Goal: Task Accomplishment & Management: Manage account settings

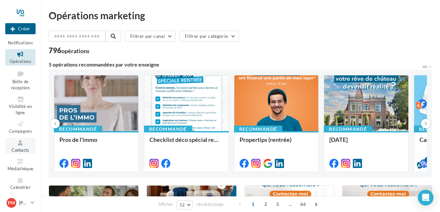
scroll to position [10, 0]
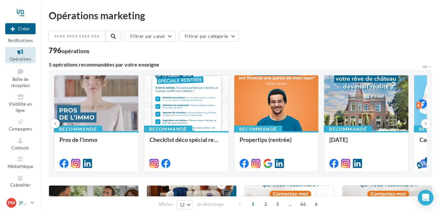
click at [27, 201] on p "[PERSON_NAME]" at bounding box center [23, 203] width 9 height 7
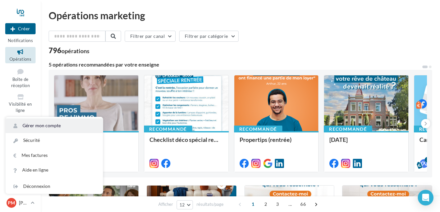
click at [45, 126] on link "Gérer mon compte" at bounding box center [54, 126] width 97 height 15
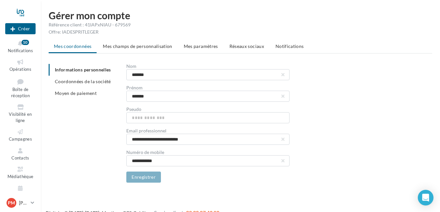
click at [203, 47] on span "Mes paramètres" at bounding box center [201, 46] width 34 height 6
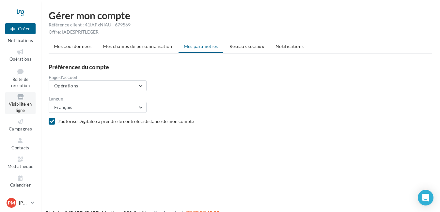
scroll to position [10, 0]
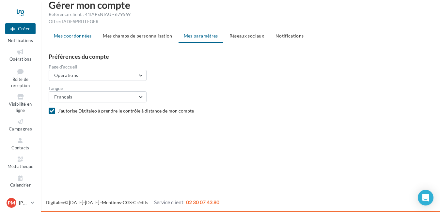
click at [83, 40] on li "Mes coordonnées" at bounding box center [73, 36] width 48 height 12
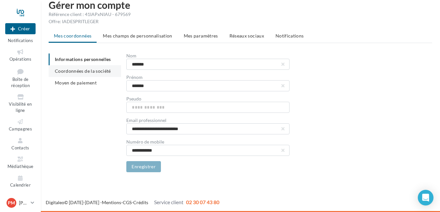
click at [78, 72] on span "Coordonnées de la société" at bounding box center [83, 71] width 56 height 6
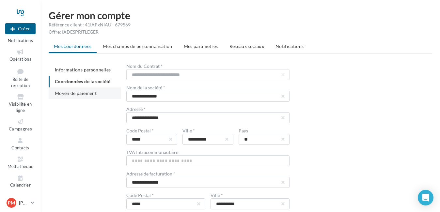
click at [67, 94] on span "Moyen de paiement" at bounding box center [76, 93] width 42 height 6
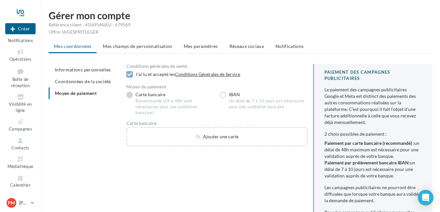
click at [129, 97] on label "Carte bancaire Recommandé (24 à 48h sont nécessaires pour une validation bancai…" at bounding box center [170, 104] width 88 height 24
click at [129, 78] on div at bounding box center [129, 75] width 7 height 8
click at [73, 50] on ul "Mes coordonnées Mes champs de personnalisation Mes paramètres Réseaux sociaux N…" at bounding box center [241, 46] width 384 height 13
click at [74, 71] on span "Informations personnelles" at bounding box center [83, 70] width 56 height 6
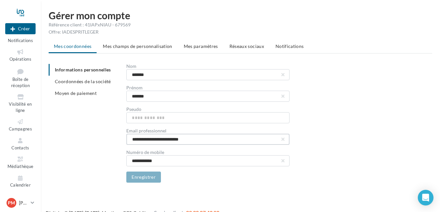
click at [199, 141] on input "**********" at bounding box center [207, 139] width 163 height 11
click at [61, 122] on div "**********" at bounding box center [243, 123] width 389 height 119
click at [19, 56] on link "Opérations" at bounding box center [20, 55] width 30 height 16
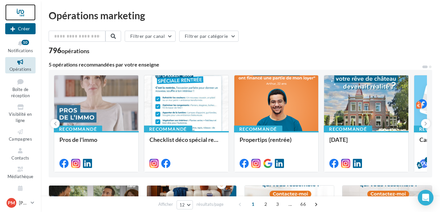
click at [23, 13] on div at bounding box center [20, 12] width 30 height 16
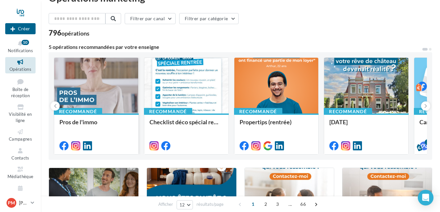
scroll to position [33, 0]
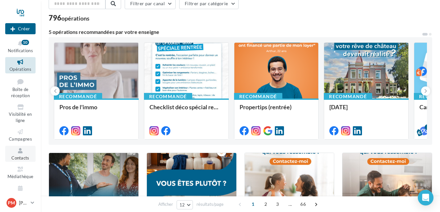
click at [18, 157] on span "Contacts" at bounding box center [20, 157] width 18 height 5
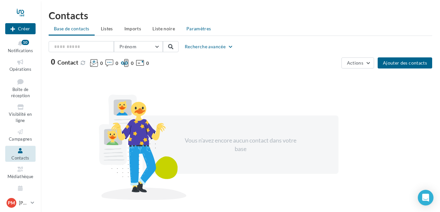
click at [198, 28] on span "Paramètres" at bounding box center [198, 29] width 25 height 6
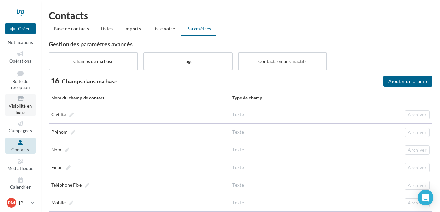
scroll to position [10, 0]
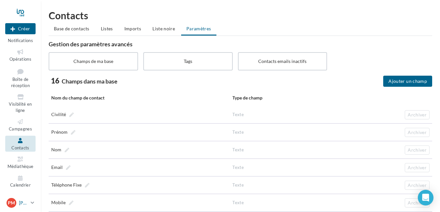
click at [30, 203] on link "PM Patrick MANGUET [EMAIL_ADDRESS][DOMAIN_NAME]" at bounding box center [20, 203] width 30 height 12
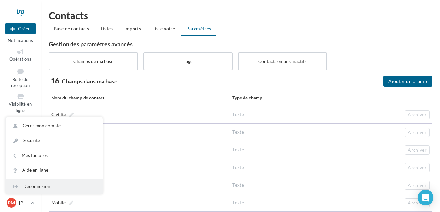
click at [32, 187] on div "Déconnexion" at bounding box center [54, 186] width 97 height 15
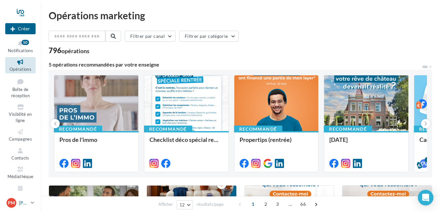
click at [33, 203] on icon at bounding box center [33, 203] width 4 height 6
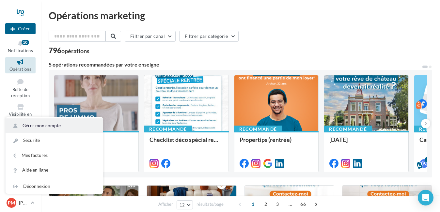
click at [38, 127] on link "Gérer mon compte" at bounding box center [54, 126] width 97 height 15
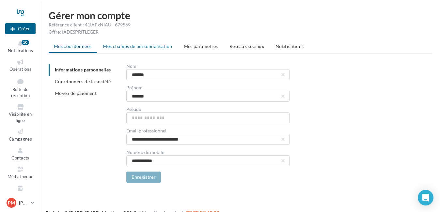
click at [145, 45] on span "Mes champs de personnalisation" at bounding box center [138, 46] width 70 height 6
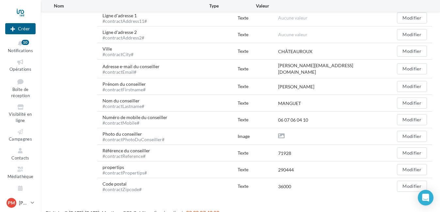
scroll to position [293, 0]
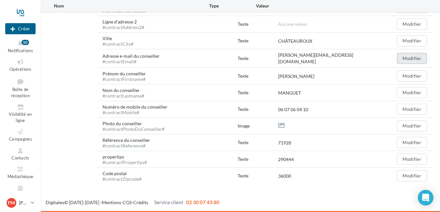
click at [407, 58] on button "Modifier" at bounding box center [412, 58] width 30 height 11
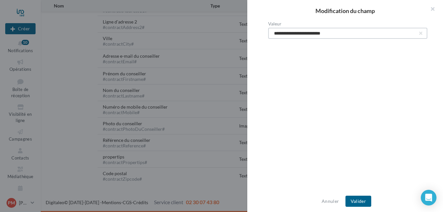
click at [352, 32] on input "**********" at bounding box center [347, 33] width 159 height 11
type input "*"
type input "**********"
click at [356, 200] on button "Valider" at bounding box center [359, 201] width 26 height 11
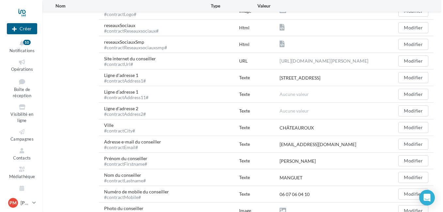
scroll to position [195, 0]
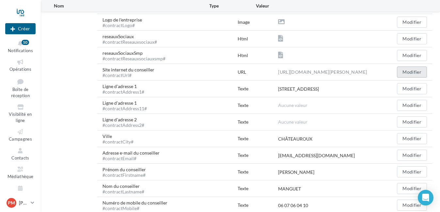
click at [406, 75] on button "Modifier" at bounding box center [412, 72] width 30 height 11
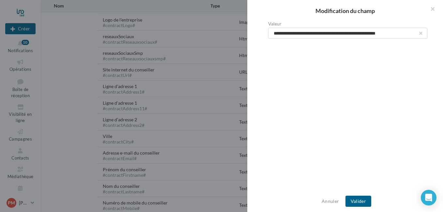
click at [420, 35] on button "button" at bounding box center [421, 33] width 3 height 3
paste input "**********"
type input "**********"
click at [355, 199] on button "Valider" at bounding box center [359, 201] width 26 height 11
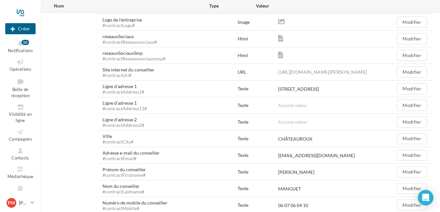
scroll to position [162, 0]
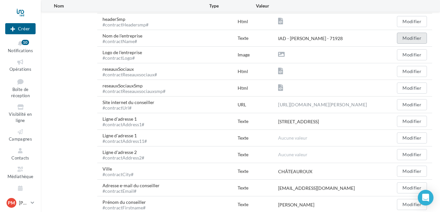
click at [419, 37] on button "Modifier" at bounding box center [412, 38] width 30 height 11
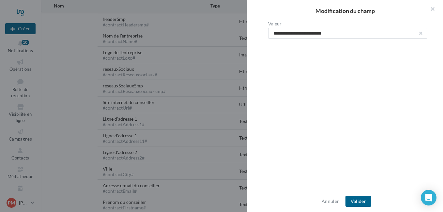
click at [420, 34] on button "button" at bounding box center [421, 33] width 3 height 3
type input "**********"
click at [357, 201] on button "Valider" at bounding box center [359, 201] width 26 height 11
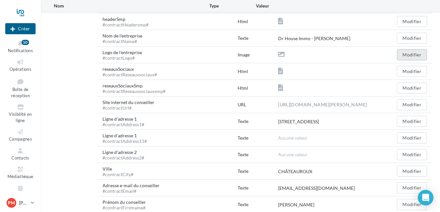
click at [409, 56] on button "Modifier" at bounding box center [412, 54] width 30 height 11
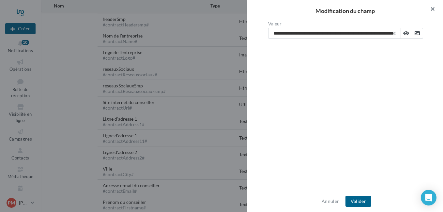
click at [432, 8] on button "button" at bounding box center [430, 10] width 26 height 20
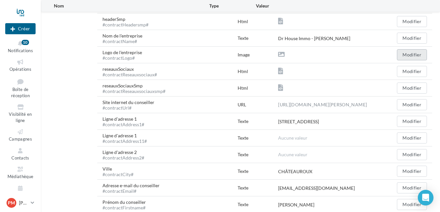
click at [407, 54] on button "Modifier" at bounding box center [412, 54] width 30 height 11
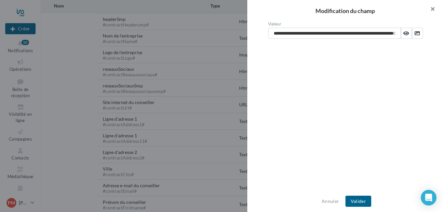
click at [434, 9] on button "button" at bounding box center [430, 10] width 26 height 20
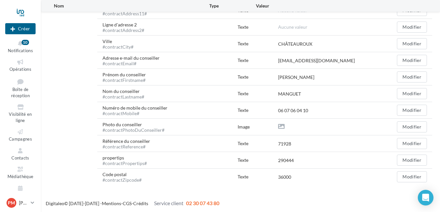
scroll to position [293, 0]
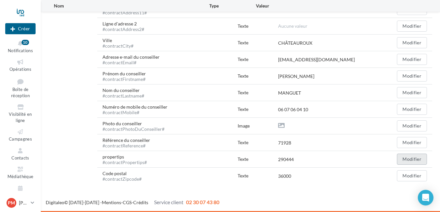
click at [405, 159] on button "Modifier" at bounding box center [412, 159] width 30 height 11
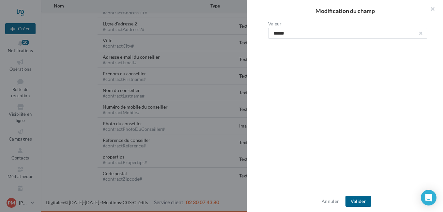
click at [420, 33] on button "button" at bounding box center [421, 33] width 3 height 3
click at [357, 200] on button "Valider" at bounding box center [359, 201] width 26 height 11
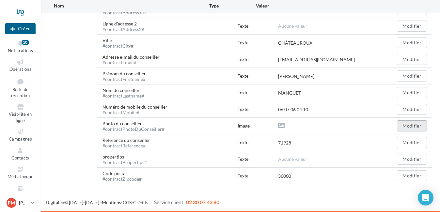
click at [405, 125] on button "Modifier" at bounding box center [412, 126] width 30 height 11
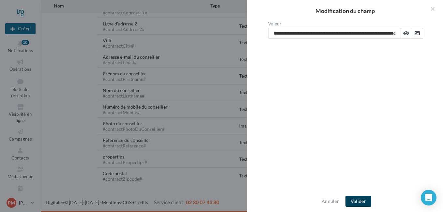
click at [354, 200] on button "Valider" at bounding box center [359, 201] width 26 height 11
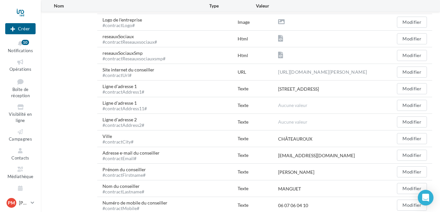
scroll to position [162, 0]
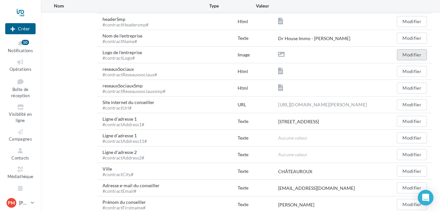
click at [410, 51] on button "Modifier" at bounding box center [412, 54] width 30 height 11
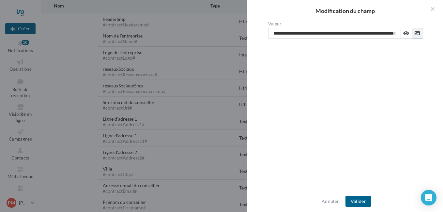
click at [415, 31] on icon at bounding box center [417, 33] width 5 height 5
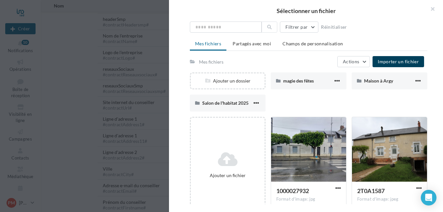
click at [404, 62] on span "Importer un fichier" at bounding box center [398, 62] width 41 height 6
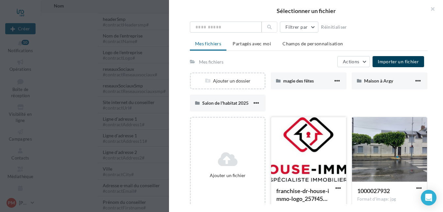
click at [303, 140] on div at bounding box center [308, 149] width 75 height 65
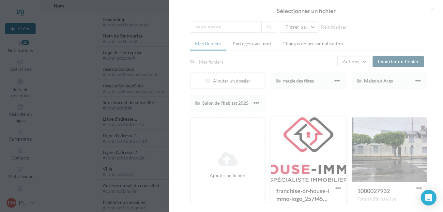
type input "**********"
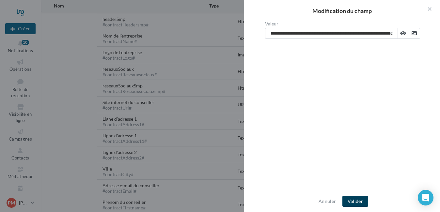
click at [348, 202] on button "Valider" at bounding box center [356, 201] width 26 height 11
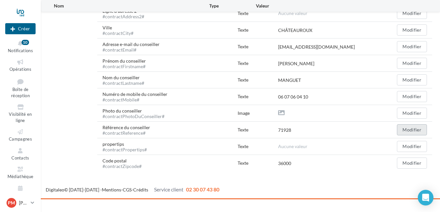
scroll to position [293, 0]
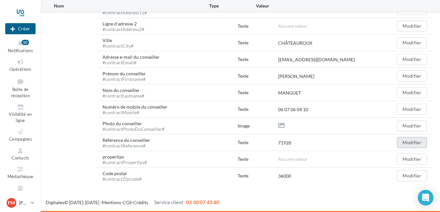
click at [410, 141] on button "Modifier" at bounding box center [412, 142] width 30 height 11
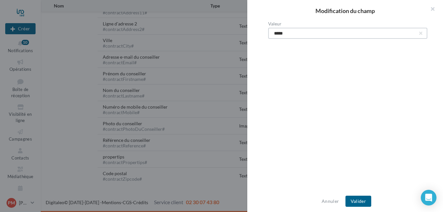
click at [371, 36] on input "*****" at bounding box center [347, 33] width 159 height 11
type input "*"
click at [355, 202] on button "Valider" at bounding box center [359, 201] width 26 height 11
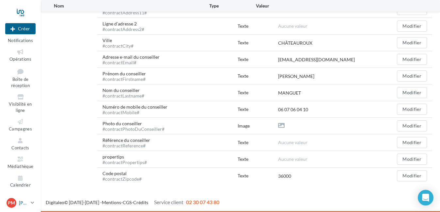
click at [30, 203] on link "PM [PERSON_NAME] [PERSON_NAME][EMAIL_ADDRESS][DOMAIN_NAME]" at bounding box center [20, 203] width 30 height 12
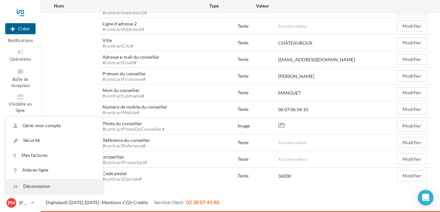
click at [33, 187] on div "Déconnexion" at bounding box center [54, 186] width 97 height 15
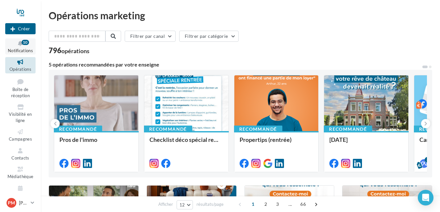
click at [19, 43] on icon at bounding box center [20, 44] width 26 height 8
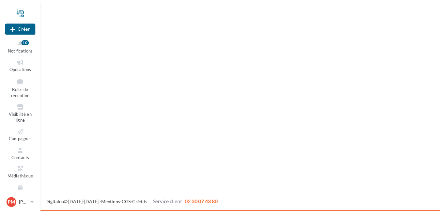
scroll to position [10, 0]
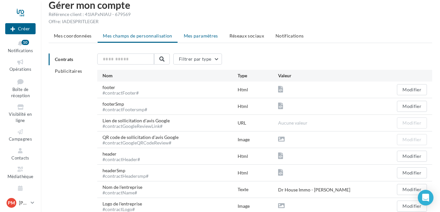
click at [205, 34] on span "Mes paramètres" at bounding box center [201, 36] width 34 height 6
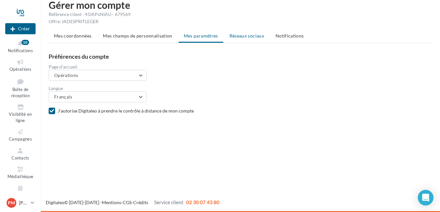
click at [243, 36] on span "Réseaux sociaux" at bounding box center [247, 36] width 35 height 6
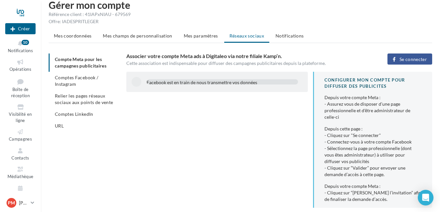
click at [283, 37] on span "Notifications" at bounding box center [290, 36] width 28 height 6
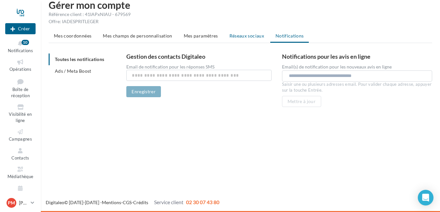
click at [237, 36] on span "Réseaux sociaux" at bounding box center [247, 36] width 35 height 6
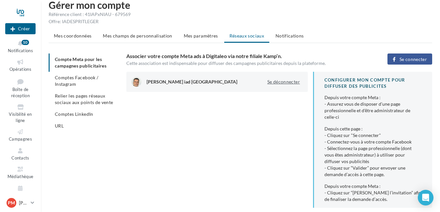
click at [283, 82] on button "Se déconnecter" at bounding box center [284, 82] width 38 height 8
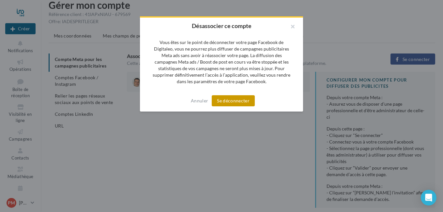
click at [228, 102] on button "Se déconnecter" at bounding box center [233, 100] width 43 height 11
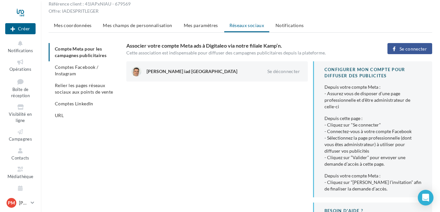
scroll to position [8, 0]
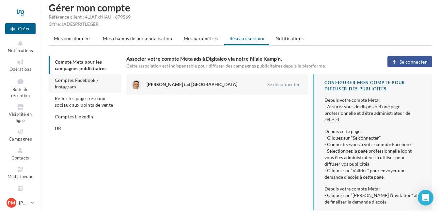
click at [80, 79] on span "Comptes Facebook / Instagram" at bounding box center [76, 83] width 43 height 12
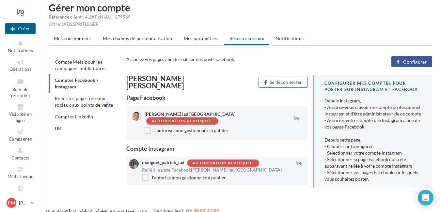
click at [80, 102] on span "Relier les pages réseaux sociaux aux points de vente" at bounding box center [84, 102] width 58 height 12
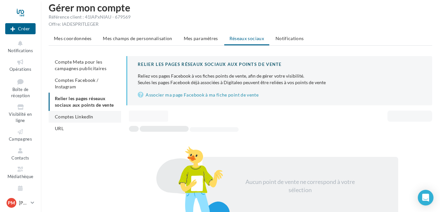
click at [76, 116] on span "Comptes LinkedIn" at bounding box center [74, 117] width 39 height 6
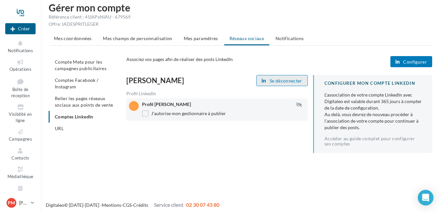
click at [285, 80] on span "Se déconnecter" at bounding box center [286, 80] width 33 height 5
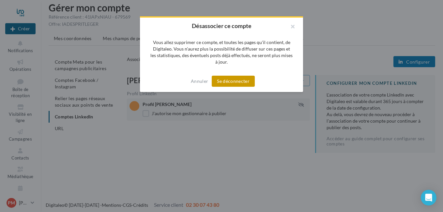
click at [234, 82] on button "Se déconnecter" at bounding box center [233, 81] width 43 height 11
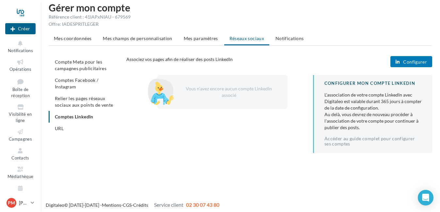
click at [61, 128] on span "URL" at bounding box center [59, 129] width 9 height 6
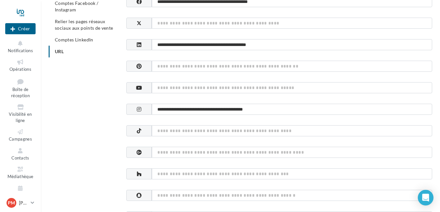
scroll to position [106, 0]
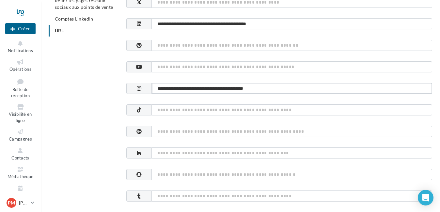
click at [280, 90] on input "**********" at bounding box center [292, 88] width 281 height 11
type input "*"
click at [297, 22] on input "**********" at bounding box center [292, 23] width 281 height 11
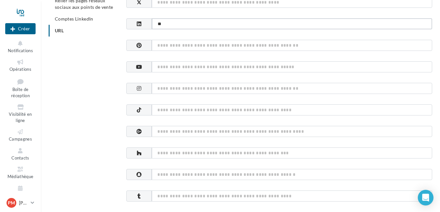
type input "*"
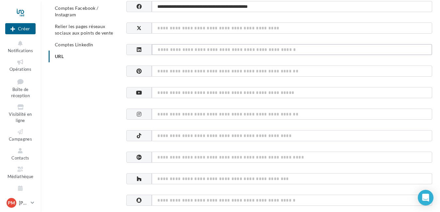
scroll to position [40, 0]
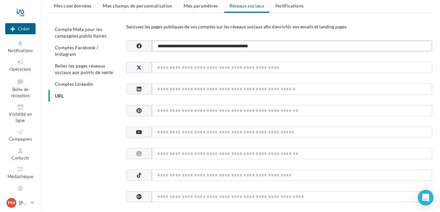
click at [296, 46] on input "**********" at bounding box center [292, 45] width 281 height 11
type input "*"
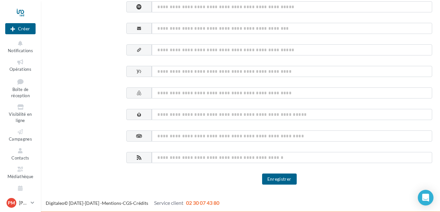
scroll to position [382, 0]
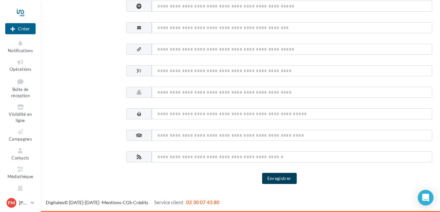
click at [281, 178] on button "Enregistrer" at bounding box center [279, 178] width 35 height 11
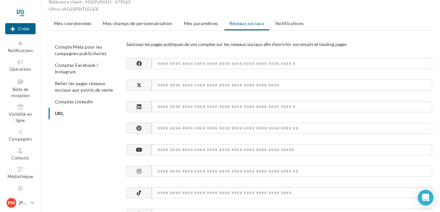
scroll to position [0, 0]
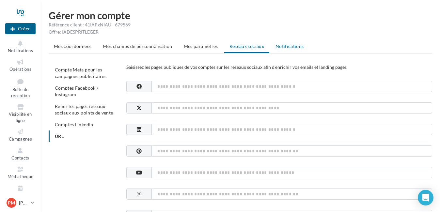
click at [281, 47] on span "Notifications" at bounding box center [290, 46] width 28 height 6
